Goal: Learn about a topic

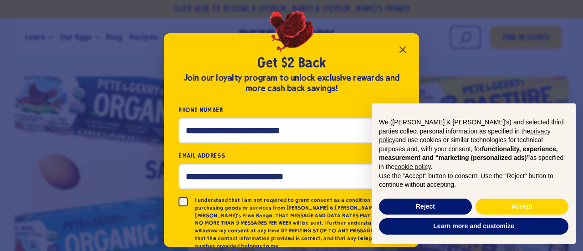
click at [403, 51] on icon "Close popup" at bounding box center [402, 49] width 5 height 5
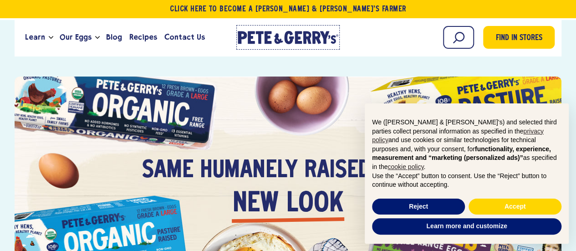
drag, startPoint x: 270, startPoint y: 37, endPoint x: 252, endPoint y: 34, distance: 17.6
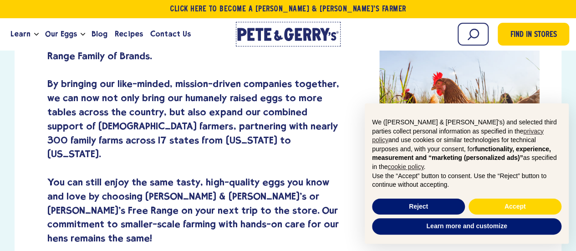
scroll to position [319, 0]
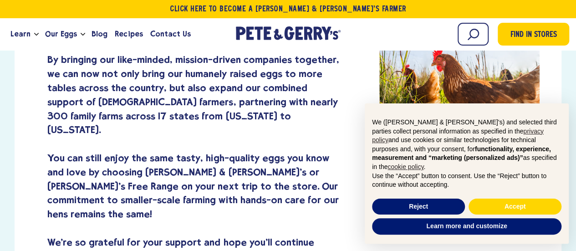
drag, startPoint x: 282, startPoint y: 36, endPoint x: 206, endPoint y: 28, distance: 76.0
click at [200, 26] on div "Learn Our Hens Our Story FAQ Careers Farm With Us Egg Shortage Our Eggs" at bounding box center [116, 34] width 218 height 25
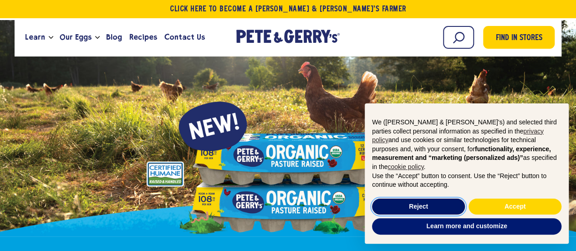
click at [457, 205] on button "Reject" at bounding box center [418, 207] width 93 height 16
